Goal: Information Seeking & Learning: Learn about a topic

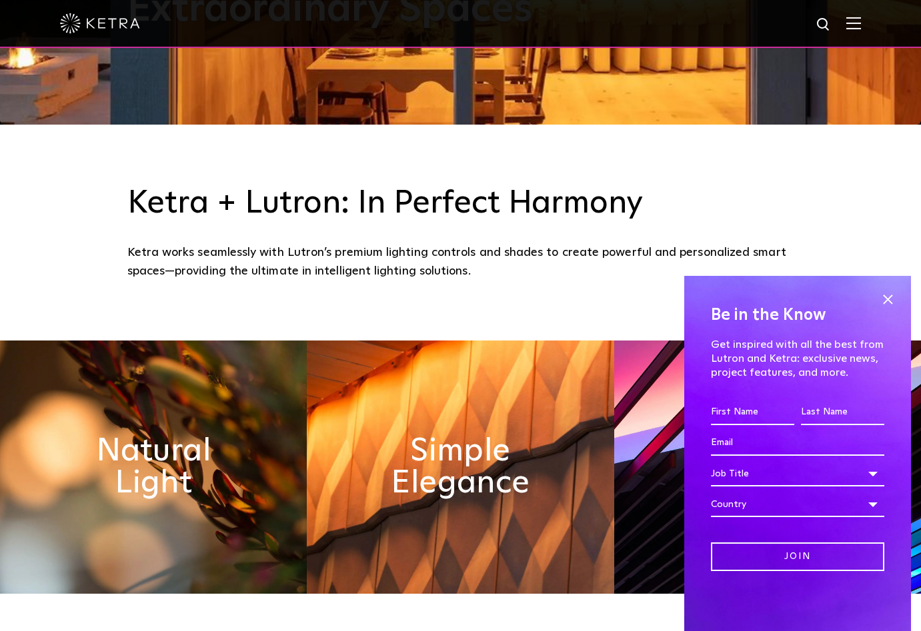
scroll to position [542, 0]
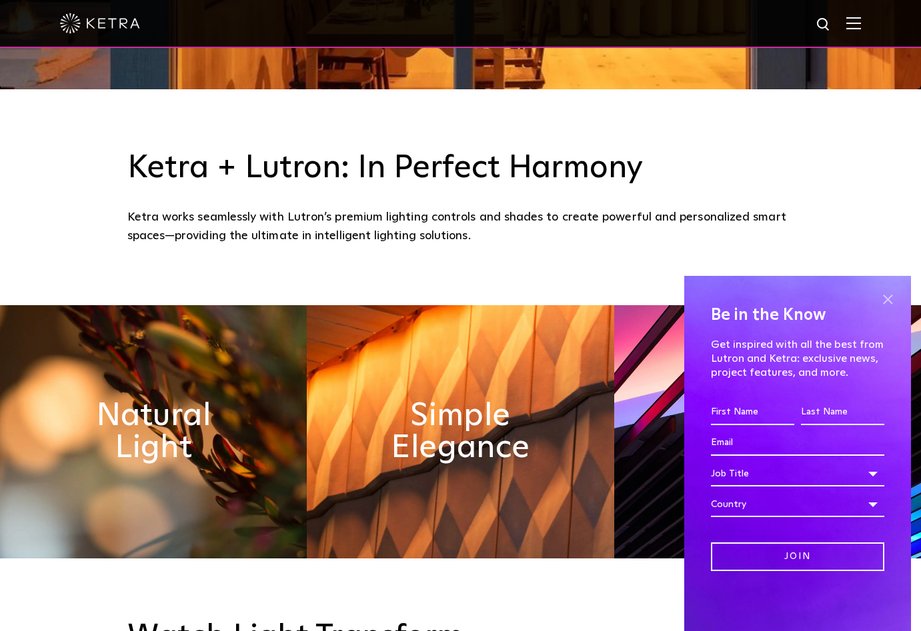
click at [889, 299] on span at bounding box center [888, 299] width 20 height 20
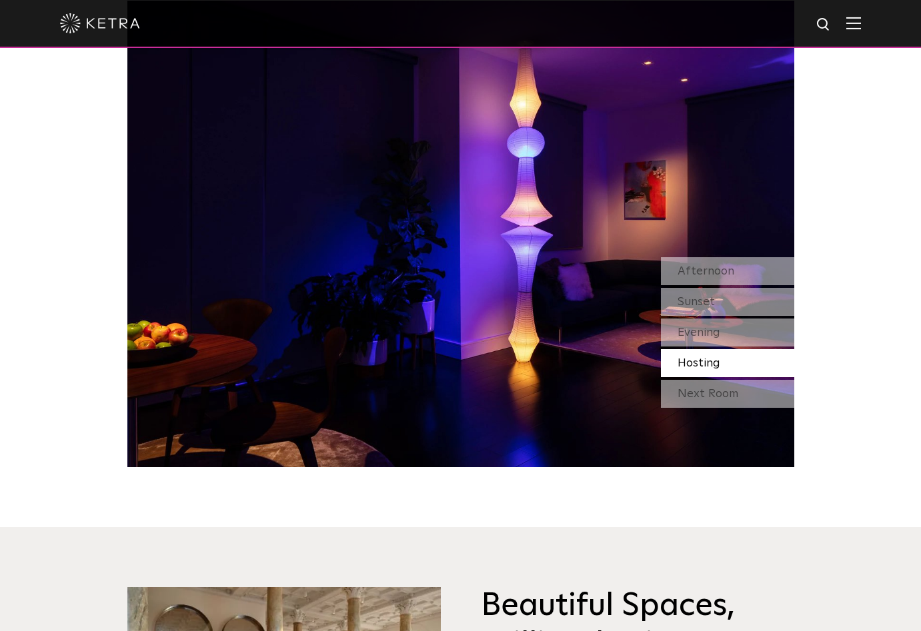
scroll to position [1287, 0]
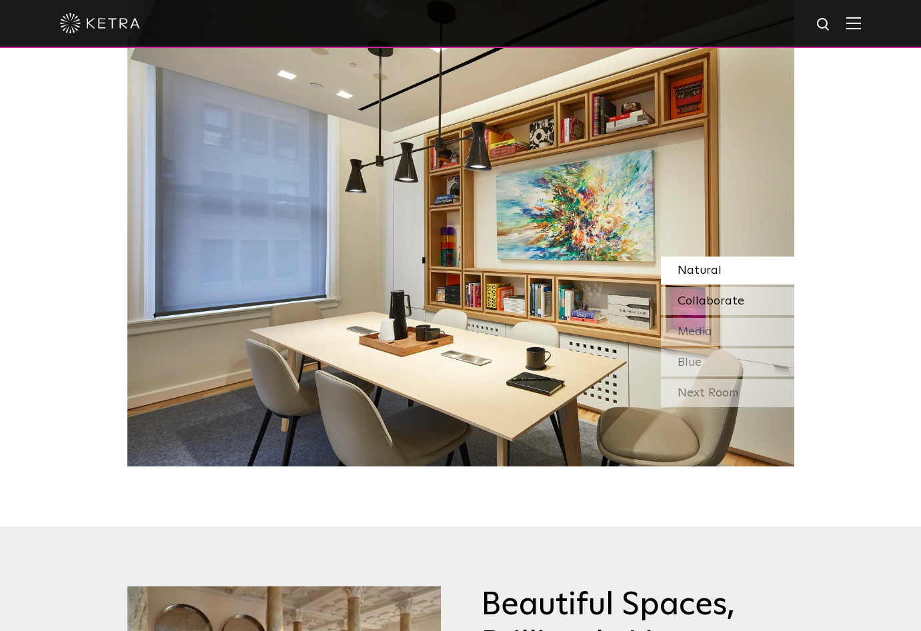
click at [695, 297] on span "Collaborate" at bounding box center [710, 301] width 67 height 12
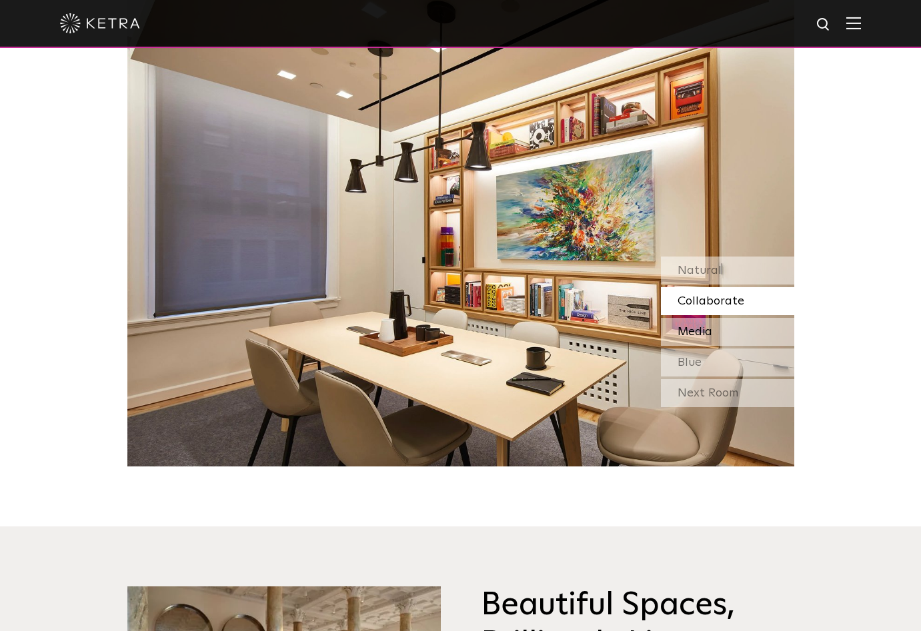
click at [697, 326] on span "Media" at bounding box center [694, 332] width 35 height 12
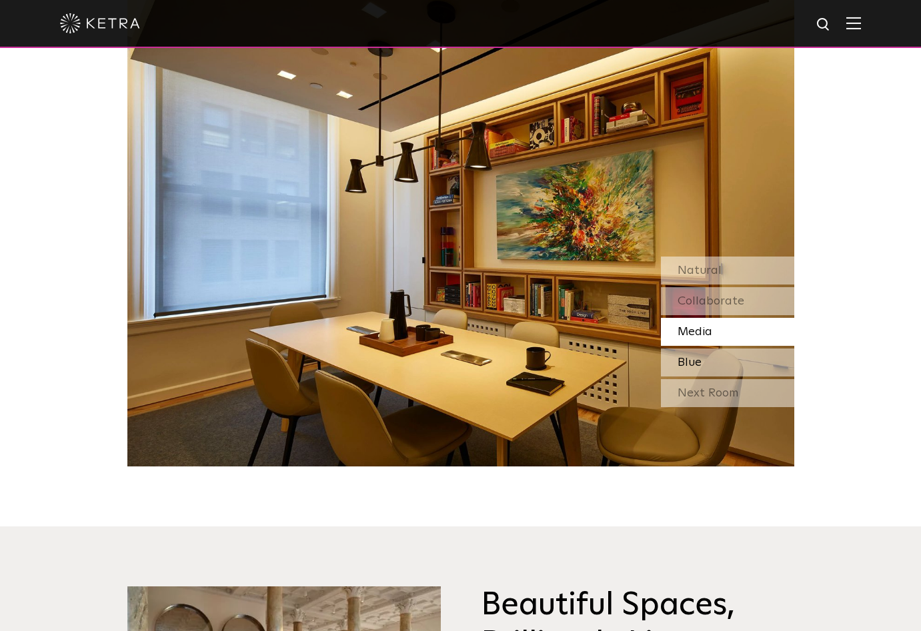
click at [699, 360] on span "Blue" at bounding box center [689, 363] width 24 height 12
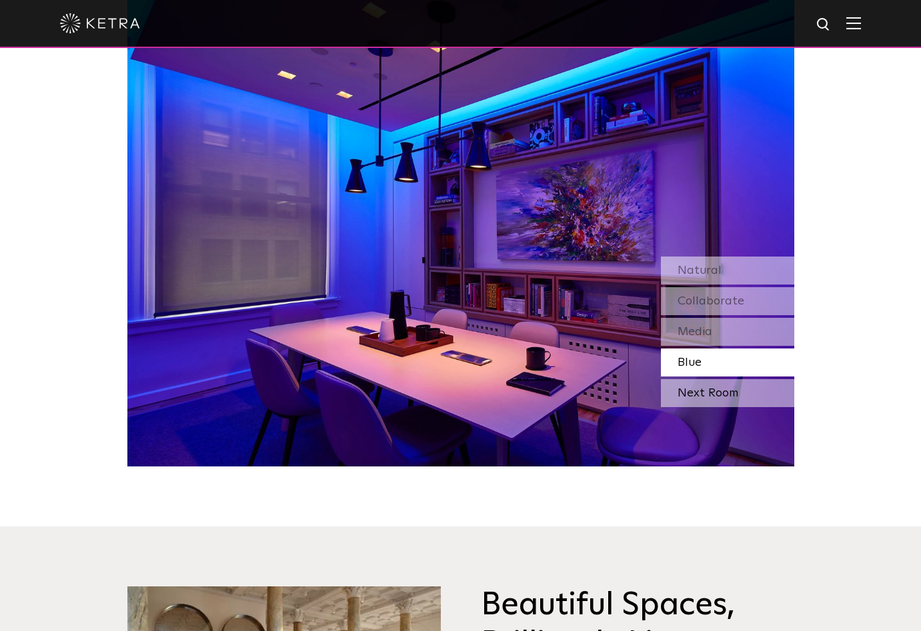
click at [701, 391] on div "Next Room" at bounding box center [727, 393] width 133 height 28
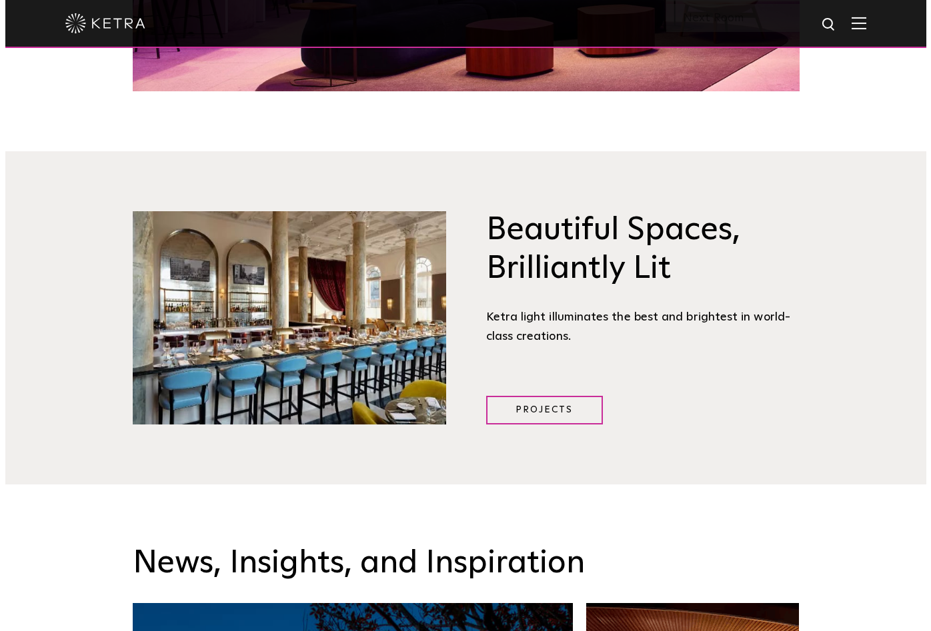
scroll to position [1658, 0]
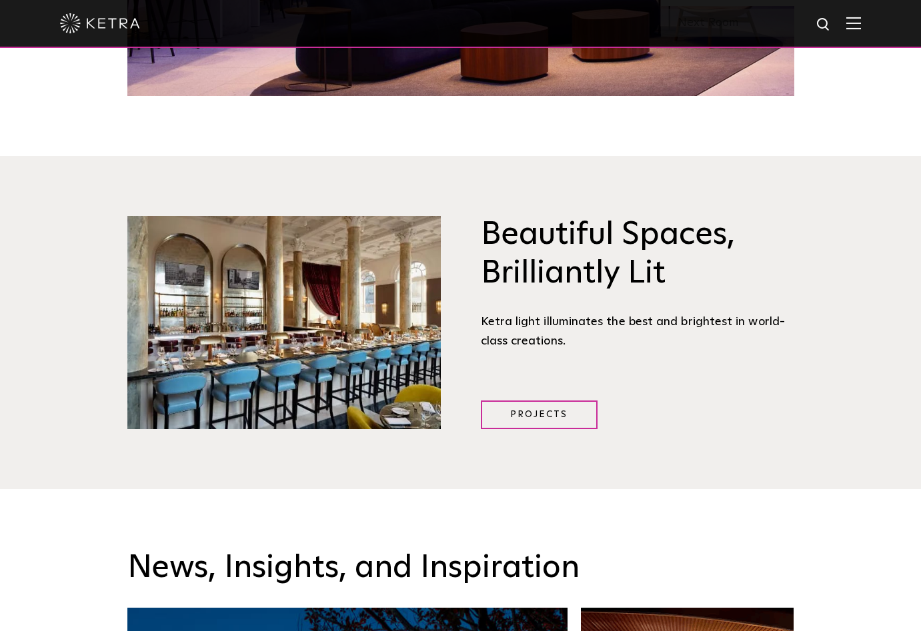
click at [861, 21] on img at bounding box center [853, 23] width 15 height 13
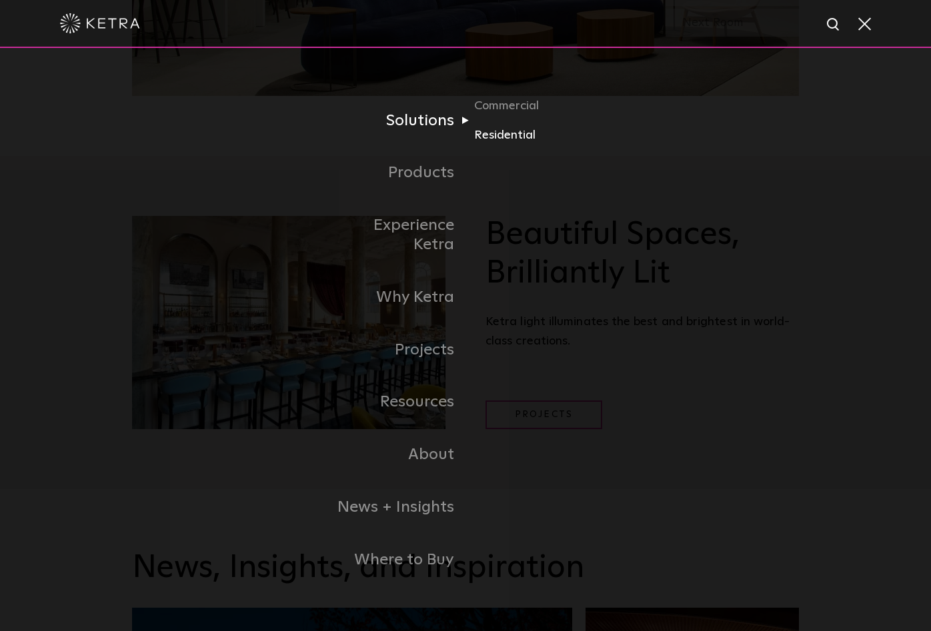
click at [506, 141] on link "Residential" at bounding box center [538, 134] width 128 height 19
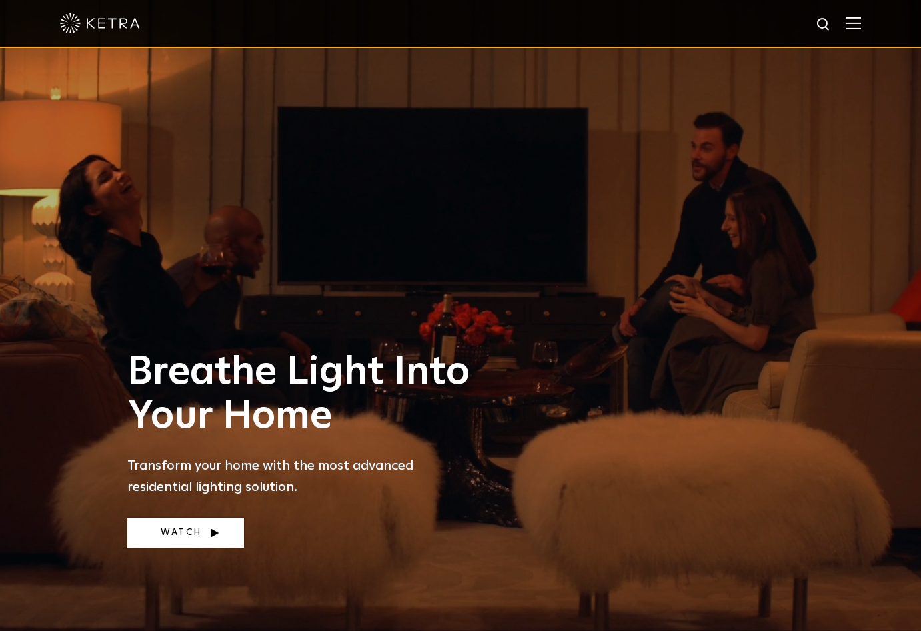
click at [189, 524] on link "Watch" at bounding box center [185, 533] width 117 height 30
